Goal: Task Accomplishment & Management: Manage account settings

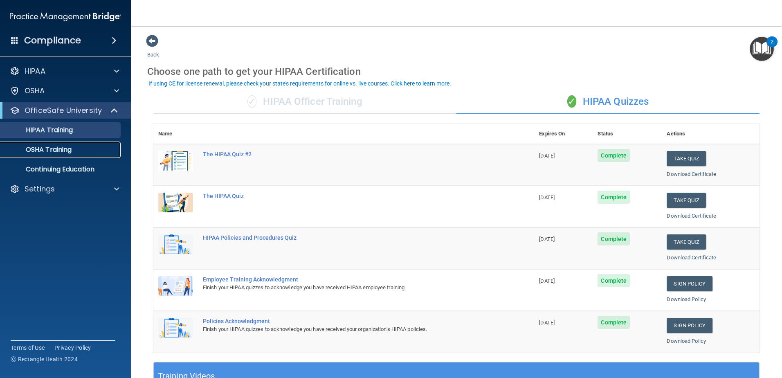
click at [75, 147] on div "OSHA Training" at bounding box center [61, 150] width 112 height 8
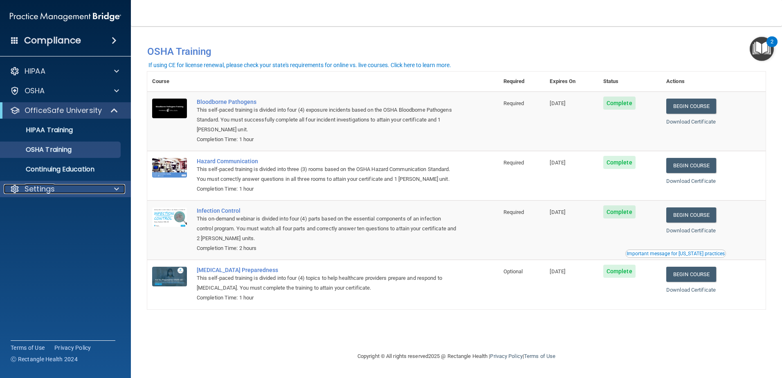
drag, startPoint x: 51, startPoint y: 192, endPoint x: 58, endPoint y: 202, distance: 11.8
click at [51, 193] on p "Settings" at bounding box center [40, 189] width 30 height 10
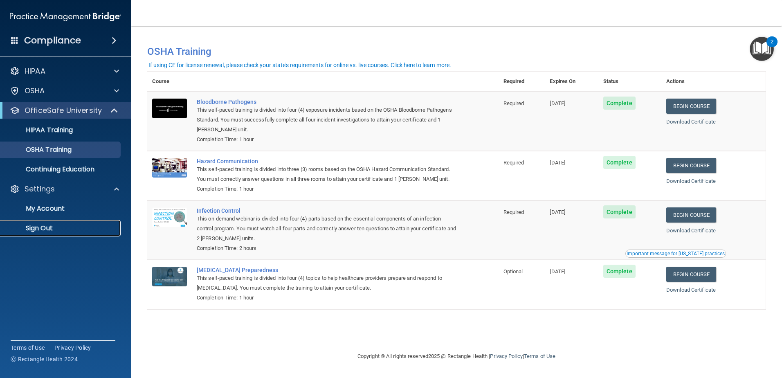
click at [74, 231] on p "Sign Out" at bounding box center [61, 228] width 112 height 8
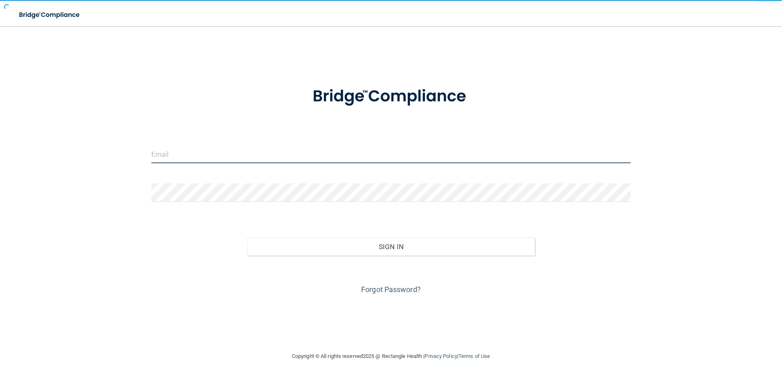
type input "[EMAIL_ADDRESS][DOMAIN_NAME]"
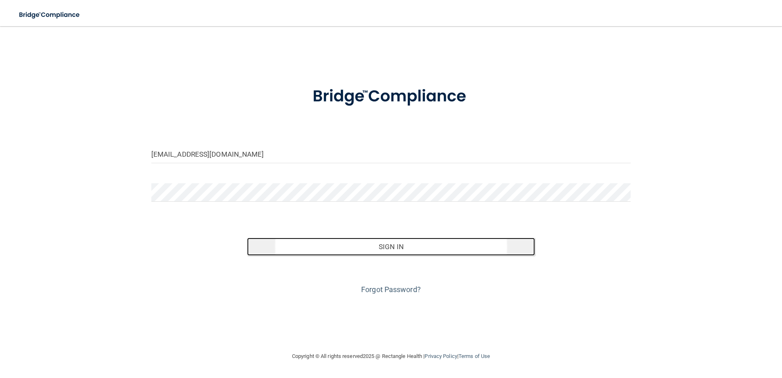
click at [376, 243] on button "Sign In" at bounding box center [391, 247] width 288 height 18
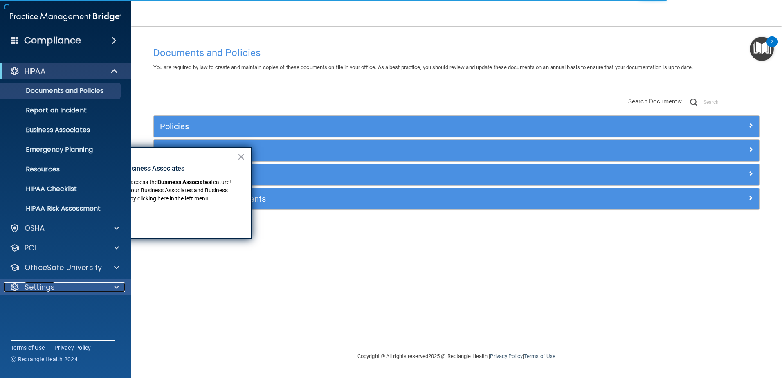
click at [50, 286] on p "Settings" at bounding box center [40, 287] width 30 height 10
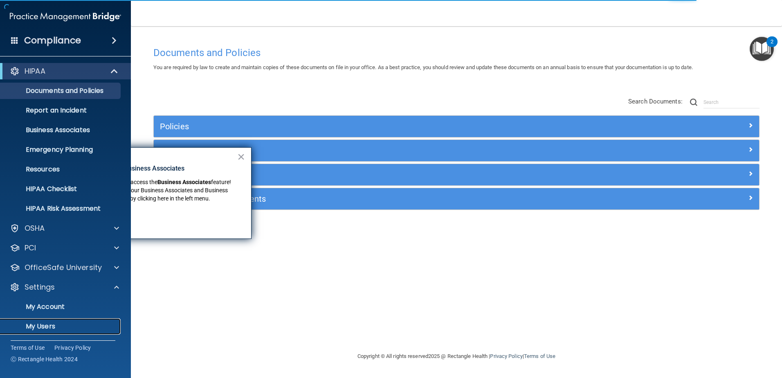
click at [50, 321] on link "My Users" at bounding box center [56, 326] width 129 height 16
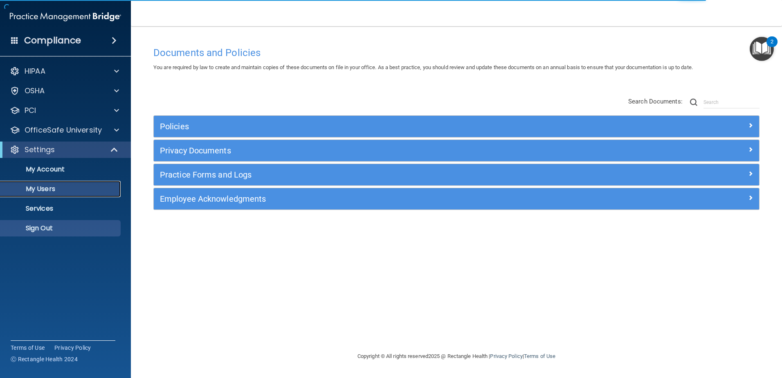
select select "20"
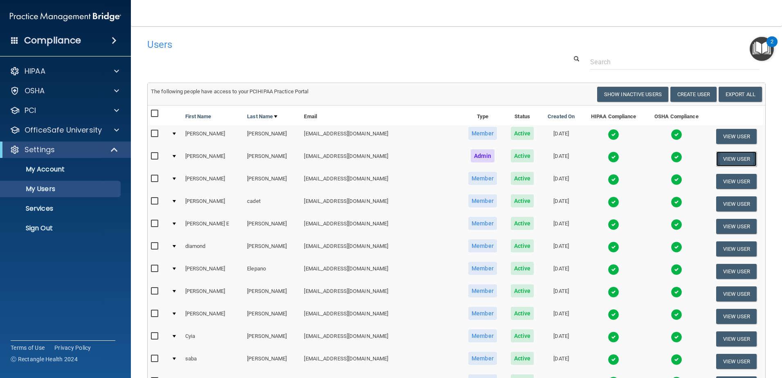
click at [734, 154] on button "View User" at bounding box center [736, 158] width 41 height 15
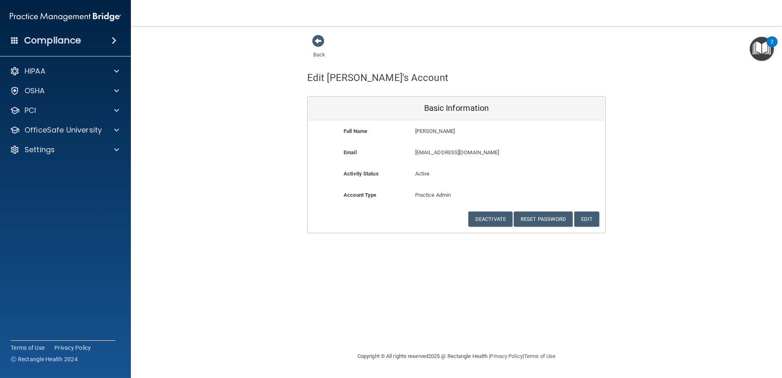
click at [601, 219] on div "Deactivate Reset Password Edit Cancel Save Information" at bounding box center [457, 219] width 298 height 15
click at [595, 219] on button "Edit" at bounding box center [586, 219] width 25 height 15
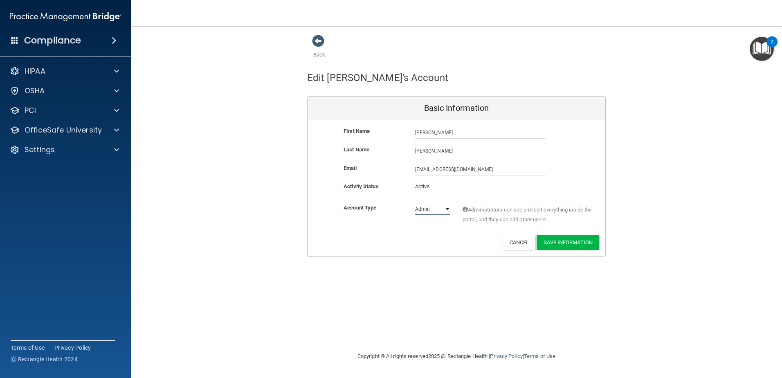
click at [450, 210] on select "Admin Member" at bounding box center [432, 209] width 35 height 12
select select "practice_member"
click at [415, 203] on select "Admin Member" at bounding box center [432, 209] width 35 height 12
click at [575, 239] on button "Save Information" at bounding box center [568, 242] width 63 height 15
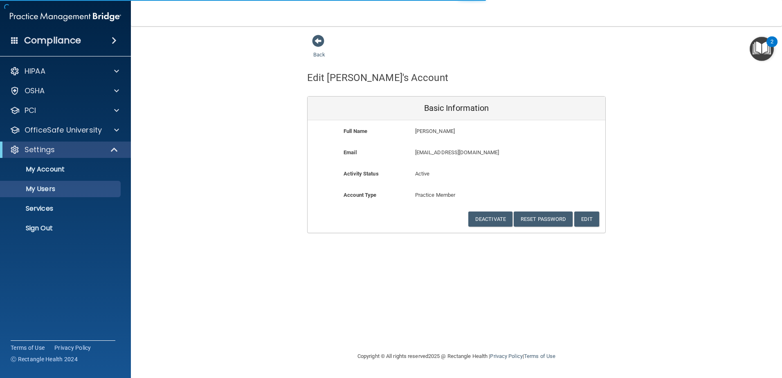
select select "20"
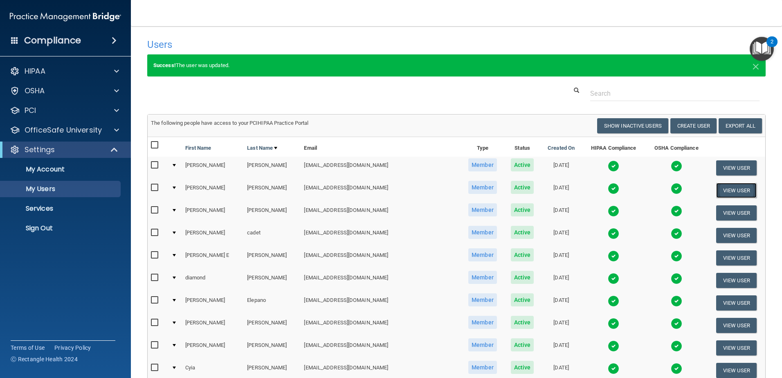
click at [726, 186] on button "View User" at bounding box center [736, 190] width 41 height 15
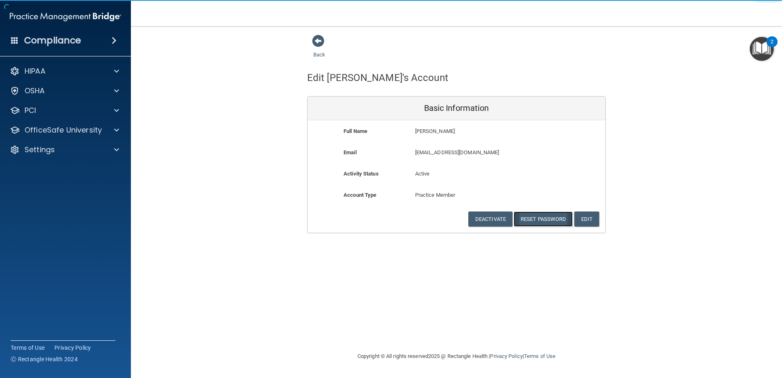
click at [543, 222] on button "Reset Password" at bounding box center [543, 219] width 59 height 15
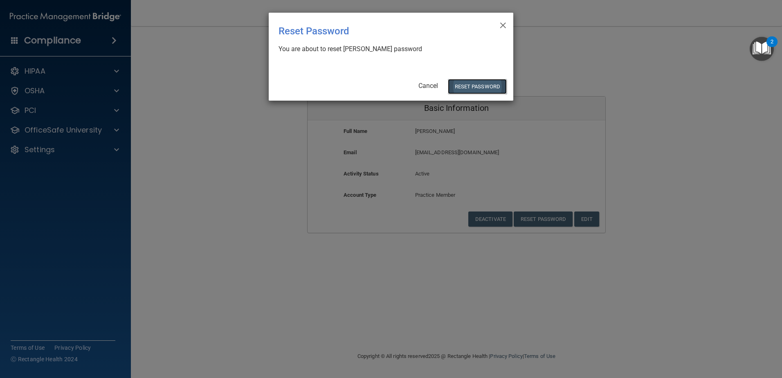
click at [496, 84] on button "Reset Password" at bounding box center [477, 86] width 59 height 15
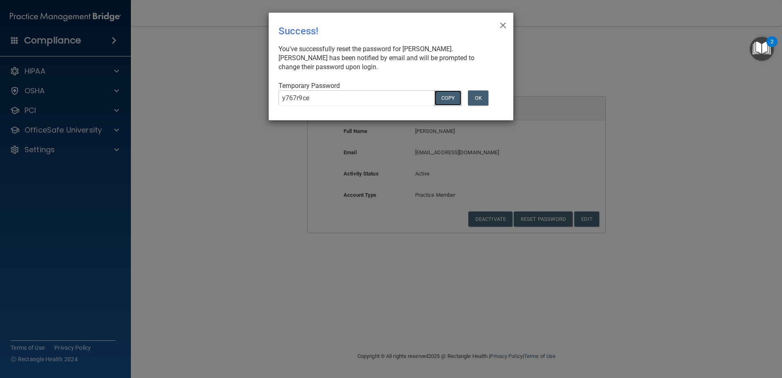
click at [448, 98] on button "COPY" at bounding box center [448, 97] width 27 height 15
click at [503, 27] on span "×" at bounding box center [503, 24] width 7 height 16
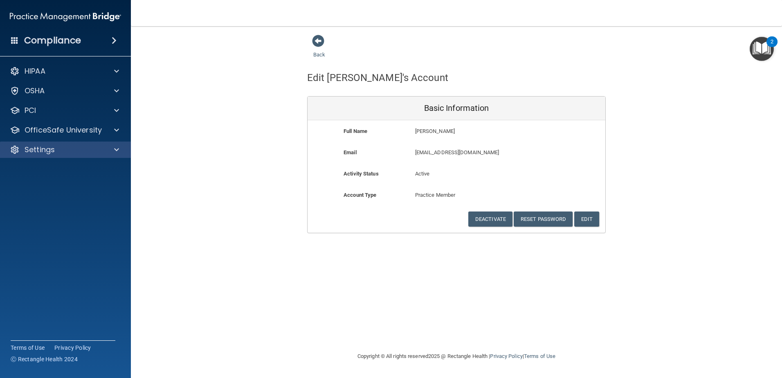
click at [73, 143] on div "Settings" at bounding box center [65, 150] width 131 height 16
click at [54, 151] on p "Settings" at bounding box center [40, 150] width 30 height 10
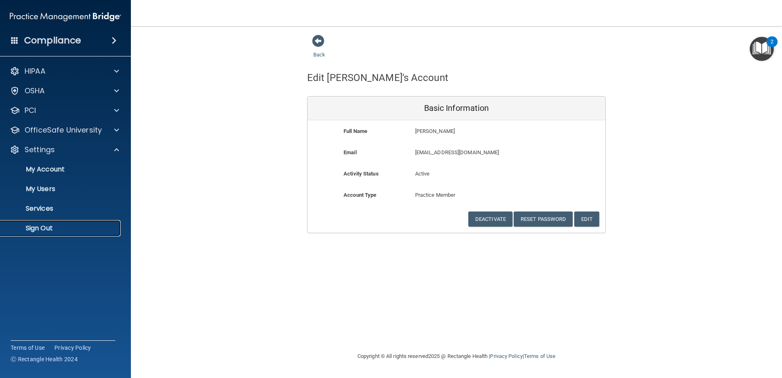
click at [46, 227] on p "Sign Out" at bounding box center [61, 228] width 112 height 8
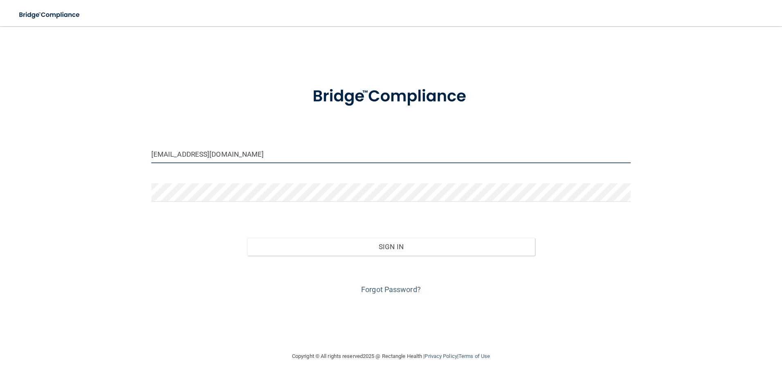
drag, startPoint x: 284, startPoint y: 159, endPoint x: 98, endPoint y: 168, distance: 186.4
click at [97, 168] on div "[EMAIL_ADDRESS][DOMAIN_NAME] Invalid email/password. You don't have permission …" at bounding box center [391, 188] width 750 height 309
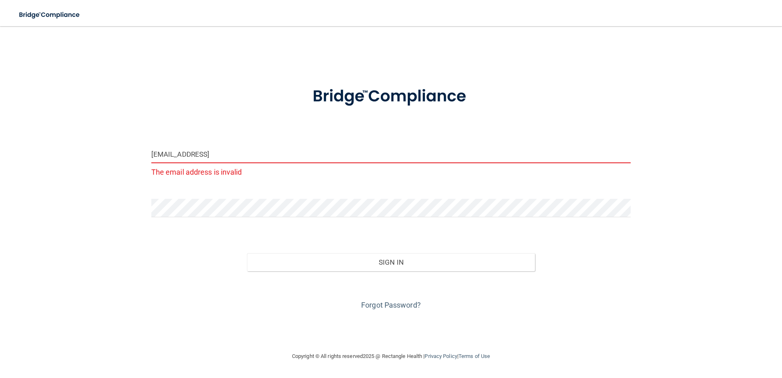
click at [264, 156] on input "[EMAIL_ADDRESS]" at bounding box center [391, 154] width 480 height 18
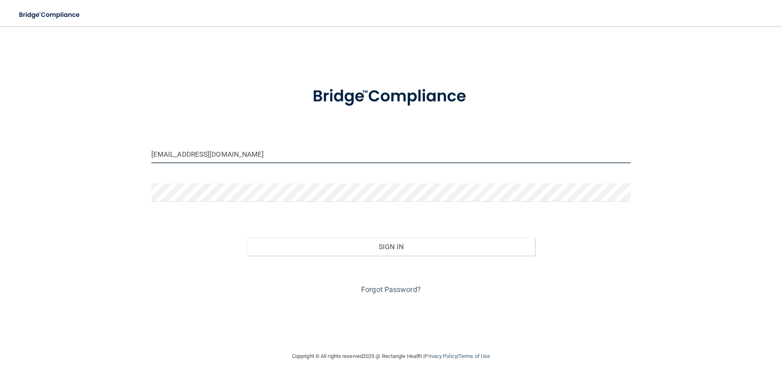
type input "[EMAIL_ADDRESS][DOMAIN_NAME]"
click at [247, 238] on button "Sign In" at bounding box center [391, 247] width 288 height 18
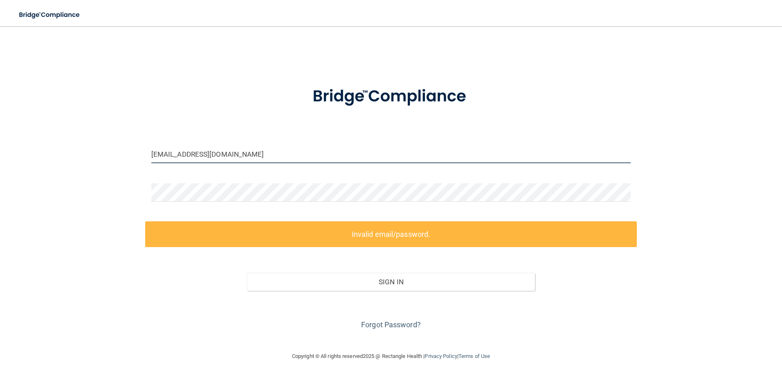
click at [176, 157] on input "[EMAIL_ADDRESS][DOMAIN_NAME]" at bounding box center [391, 154] width 480 height 18
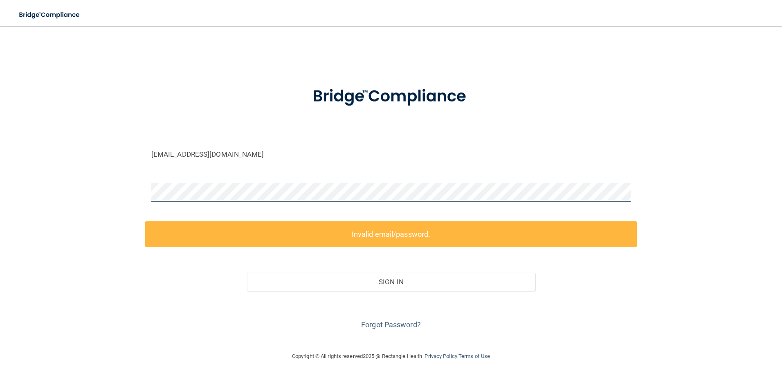
click at [62, 184] on div "[EMAIL_ADDRESS][DOMAIN_NAME] Invalid email/password. You don't have permission …" at bounding box center [391, 188] width 750 height 309
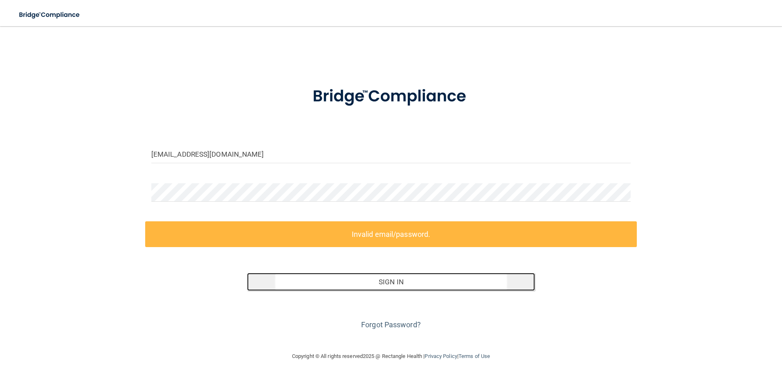
click at [426, 282] on button "Sign In" at bounding box center [391, 282] width 288 height 18
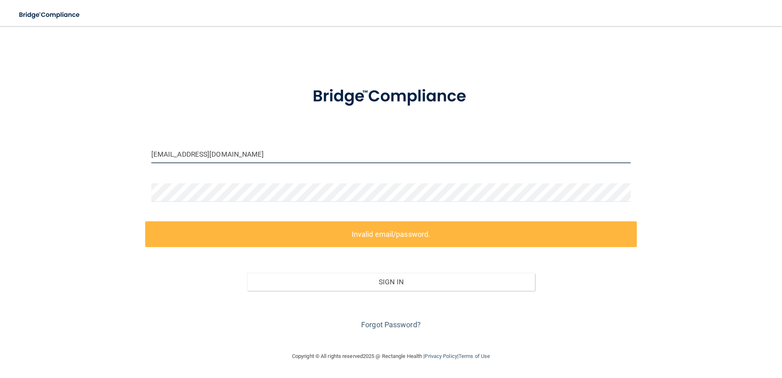
click at [352, 153] on input "[EMAIL_ADDRESS][DOMAIN_NAME]" at bounding box center [391, 154] width 480 height 18
drag, startPoint x: 352, startPoint y: 153, endPoint x: 1, endPoint y: 154, distance: 351.1
click at [1, 154] on main "[EMAIL_ADDRESS][DOMAIN_NAME] Invalid email/password. You don't have permission …" at bounding box center [391, 202] width 782 height 352
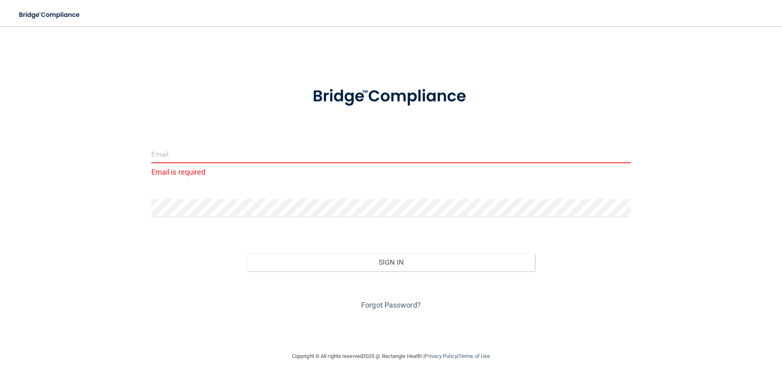
type input "[EMAIL_ADDRESS][DOMAIN_NAME]"
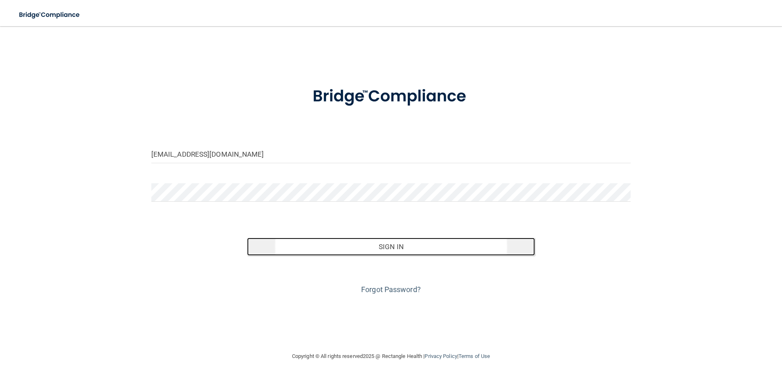
click at [410, 242] on button "Sign In" at bounding box center [391, 247] width 288 height 18
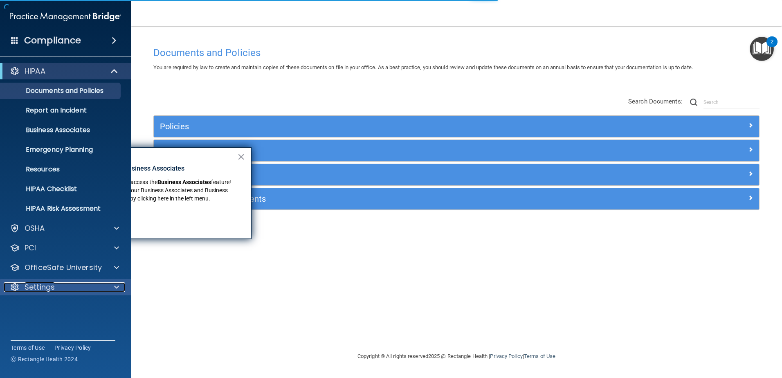
click at [17, 291] on div at bounding box center [15, 287] width 10 height 10
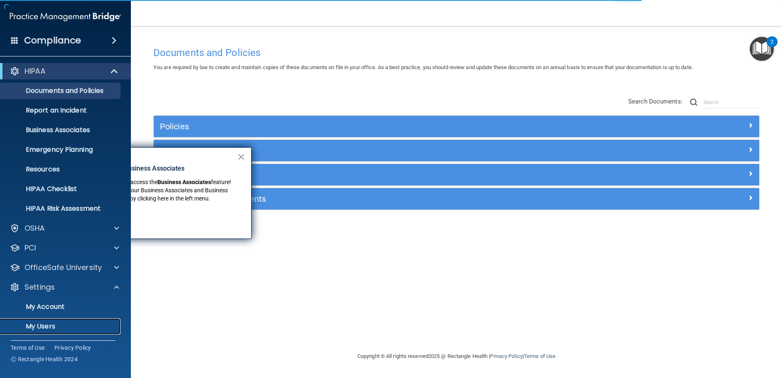
click at [62, 328] on p "My Users" at bounding box center [61, 326] width 112 height 8
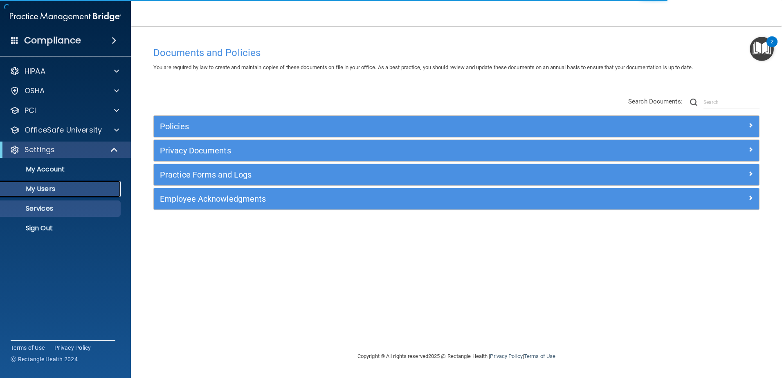
select select "20"
